Goal: Information Seeking & Learning: Check status

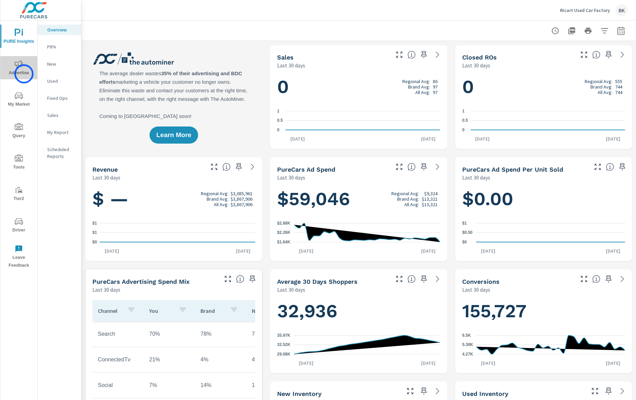
click at [24, 74] on span "Advertise" at bounding box center [18, 68] width 33 height 17
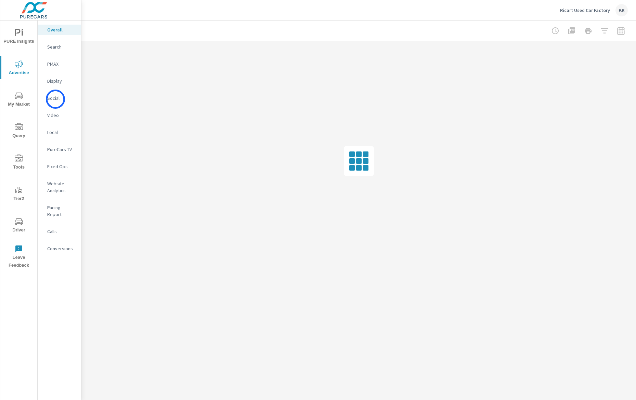
click at [55, 99] on p "Social" at bounding box center [61, 98] width 28 height 7
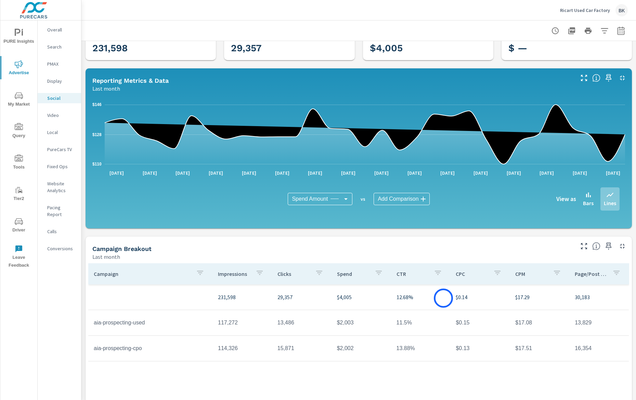
scroll to position [32, 0]
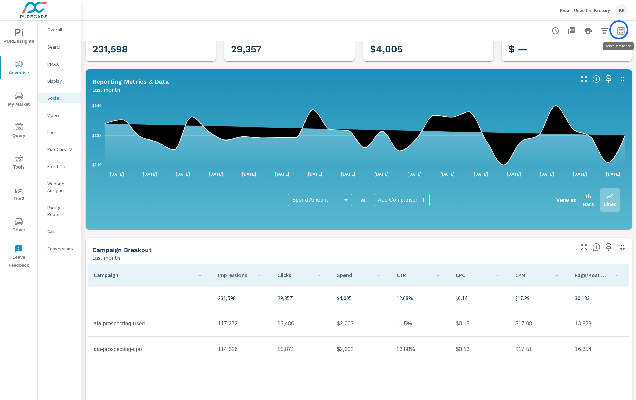
click at [619, 30] on icon "button" at bounding box center [621, 31] width 8 height 8
select select "Last month"
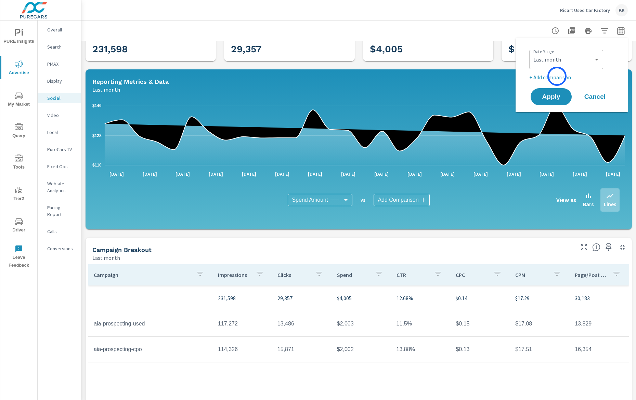
click at [557, 76] on p "+ Add comparison" at bounding box center [573, 77] width 88 height 8
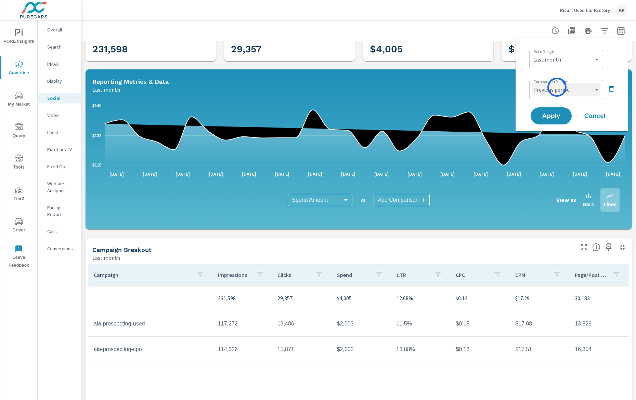
click at [557, 87] on select "Custom Previous period Previous month Previous year" at bounding box center [566, 90] width 68 height 14
click at [532, 83] on select "Custom Previous period Previous month Previous year" at bounding box center [566, 90] width 68 height 14
select select "Previous month"
click at [551, 118] on span "Apply" at bounding box center [551, 116] width 28 height 7
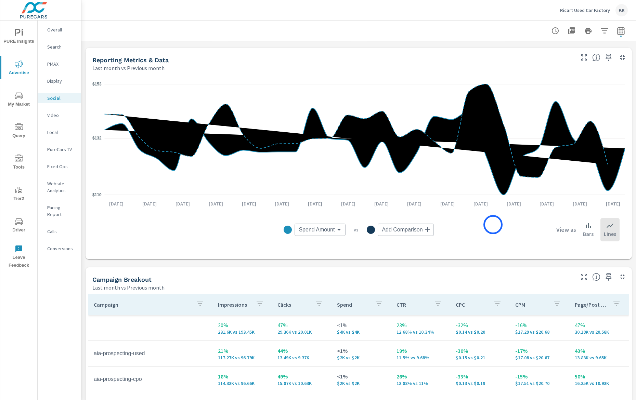
scroll to position [44, 0]
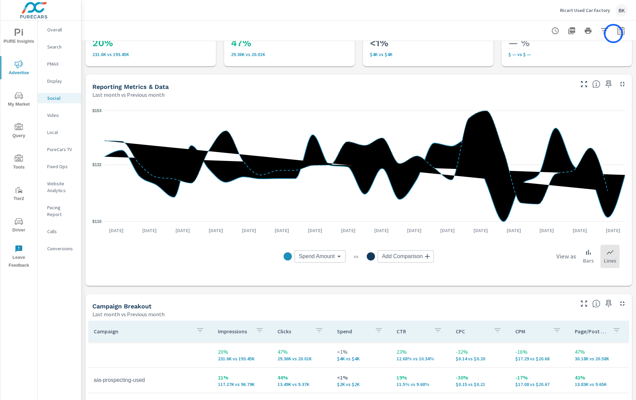
click at [614, 34] on div at bounding box center [588, 31] width 79 height 14
click at [618, 33] on icon "button" at bounding box center [621, 31] width 8 height 8
select select "Last month"
select select "Previous month"
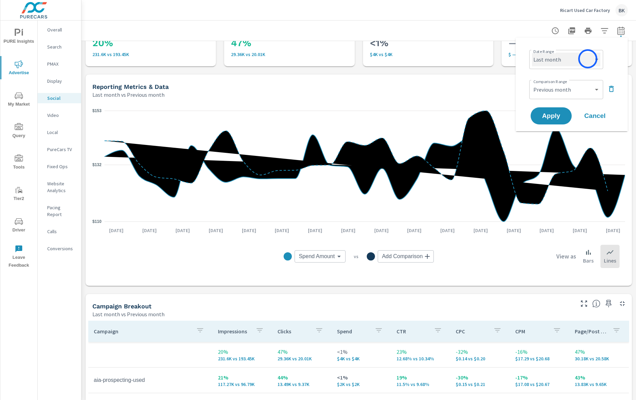
click at [588, 59] on select "Custom [DATE] Last week Last 7 days Last 14 days Last 30 days Last 45 days Last…" at bounding box center [566, 60] width 68 height 14
click at [532, 53] on select "Custom [DATE] Last week Last 7 days Last 14 days Last 30 days Last 45 days Last…" at bounding box center [566, 60] width 68 height 14
select select "Month to date"
click at [553, 119] on span "Apply" at bounding box center [551, 116] width 28 height 7
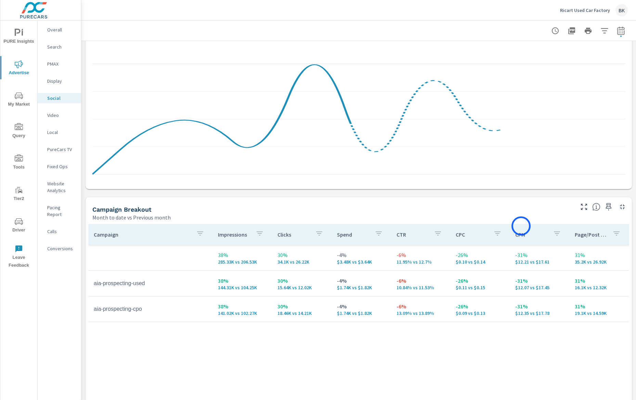
scroll to position [152, 0]
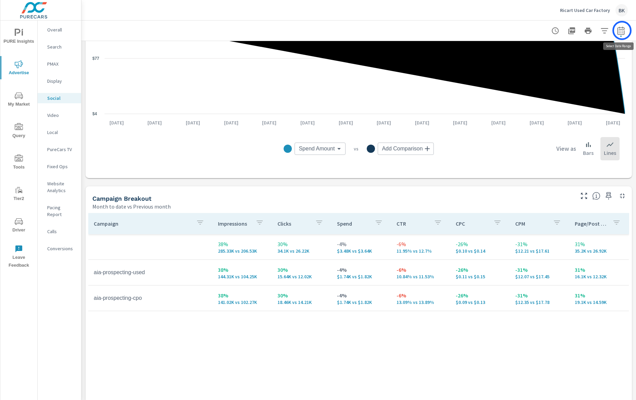
click at [622, 30] on icon "button" at bounding box center [621, 31] width 8 height 8
select select "Month to date"
select select "Previous month"
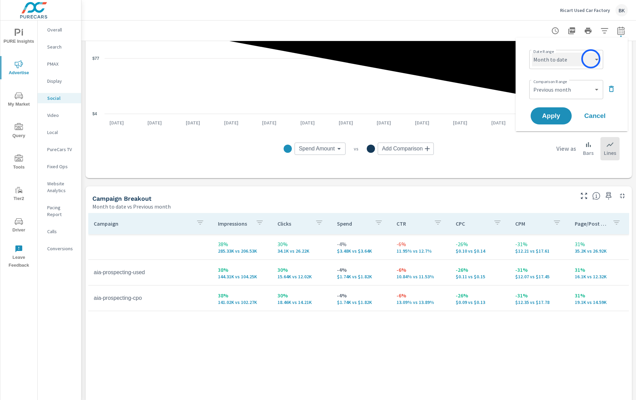
click at [591, 59] on select "Custom [DATE] Last week Last 7 days Last 14 days Last 30 days Last 45 days Last…" at bounding box center [566, 60] width 68 height 14
click at [532, 53] on select "Custom [DATE] Last week Last 7 days Last 14 days Last 30 days Last 45 days Last…" at bounding box center [566, 60] width 68 height 14
select select "Last month"
click at [553, 115] on span "Apply" at bounding box center [551, 116] width 28 height 7
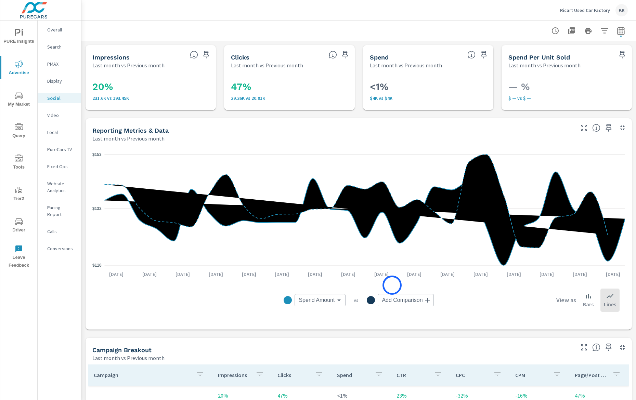
scroll to position [90, 0]
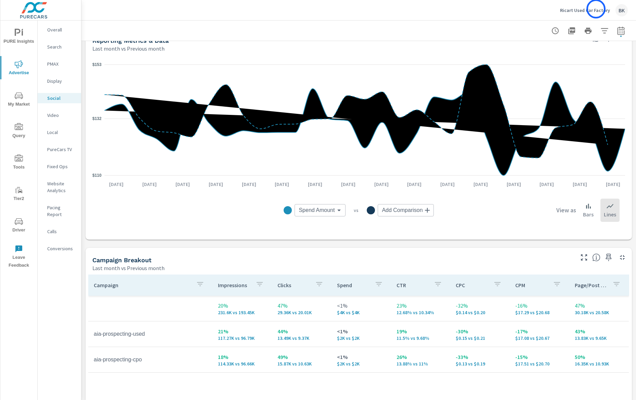
click at [596, 9] on p "Ricart Used Car Factory" at bounding box center [585, 10] width 50 height 6
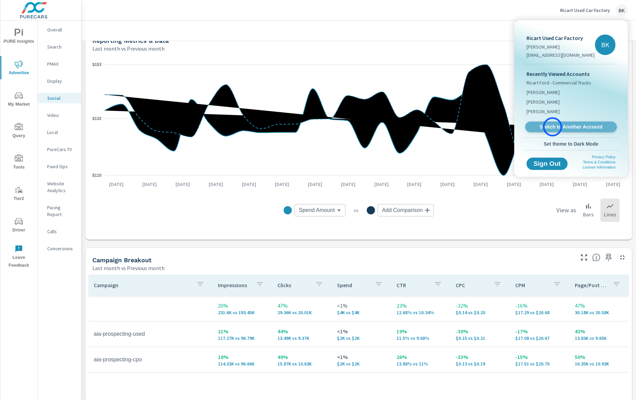
click at [553, 127] on span "Switch to Another Account" at bounding box center [571, 127] width 84 height 7
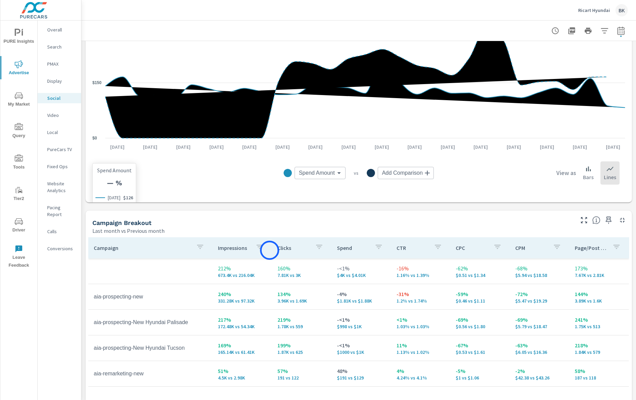
scroll to position [192, 0]
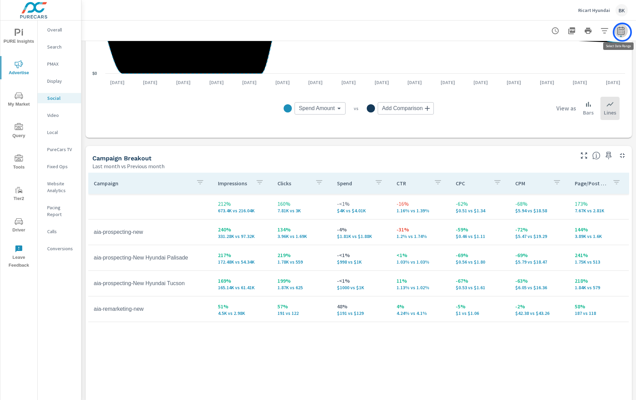
click at [622, 32] on icon "button" at bounding box center [621, 31] width 8 height 8
select select "Last month"
select select "Previous month"
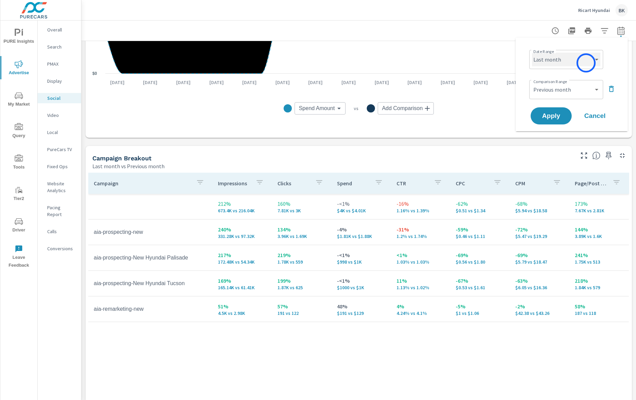
click at [586, 63] on select "Custom [DATE] Last week Last 7 days Last 14 days Last 30 days Last 45 days Last…" at bounding box center [566, 60] width 68 height 14
click at [532, 53] on select "Custom [DATE] Last week Last 7 days Last 14 days Last 30 days Last 45 days Last…" at bounding box center [566, 60] width 68 height 14
select select "Month to date"
click at [553, 120] on button "Apply" at bounding box center [551, 116] width 42 height 18
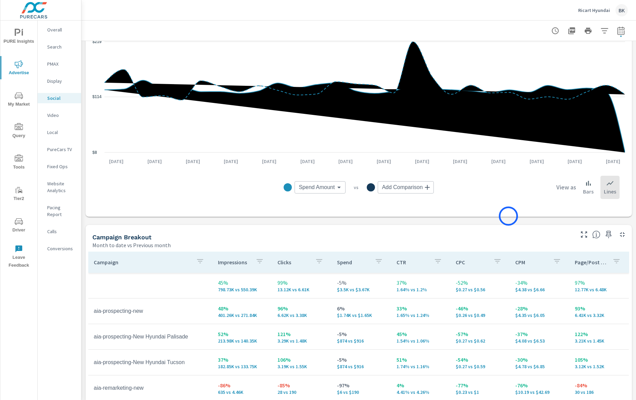
scroll to position [85, 0]
